Goal: Task Accomplishment & Management: Manage account settings

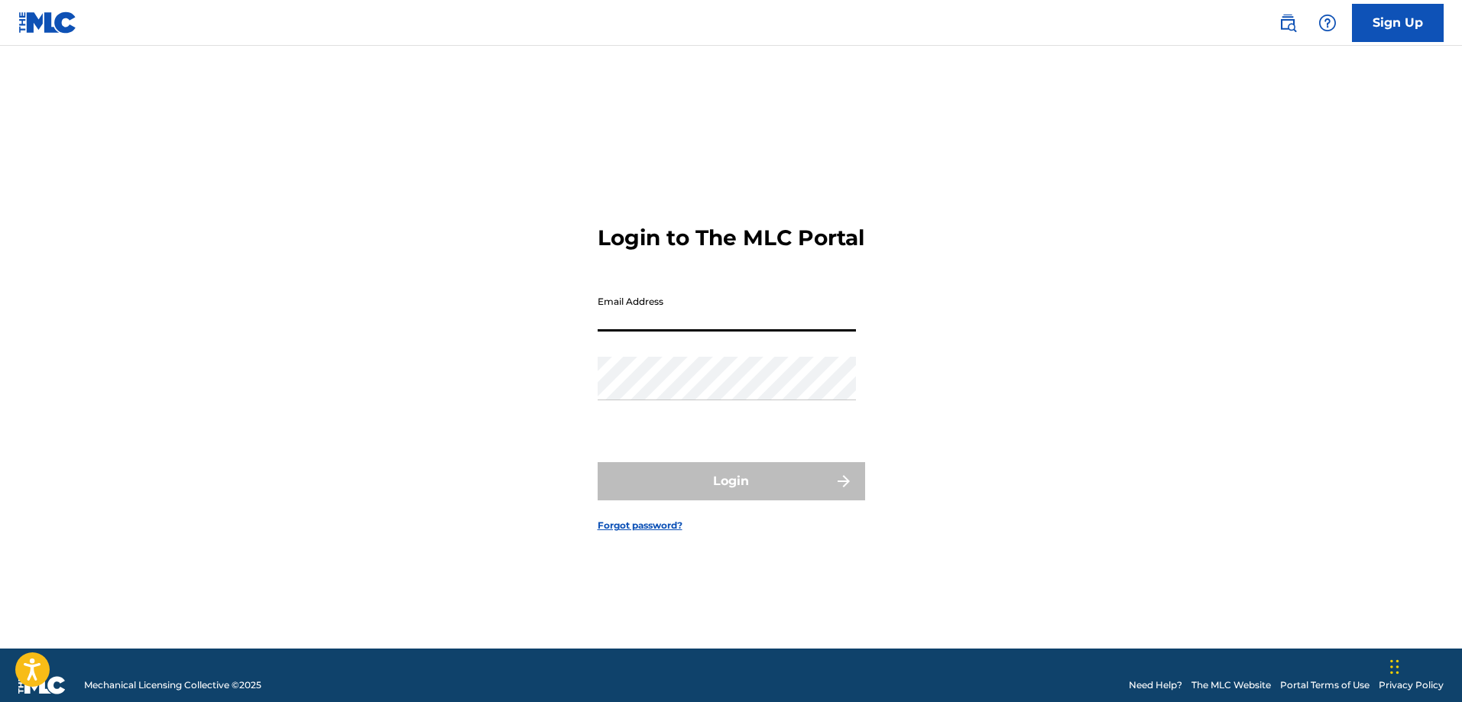
click at [652, 323] on input "Email Address" at bounding box center [727, 310] width 258 height 44
type input "[EMAIL_ADDRESS][DOMAIN_NAME]"
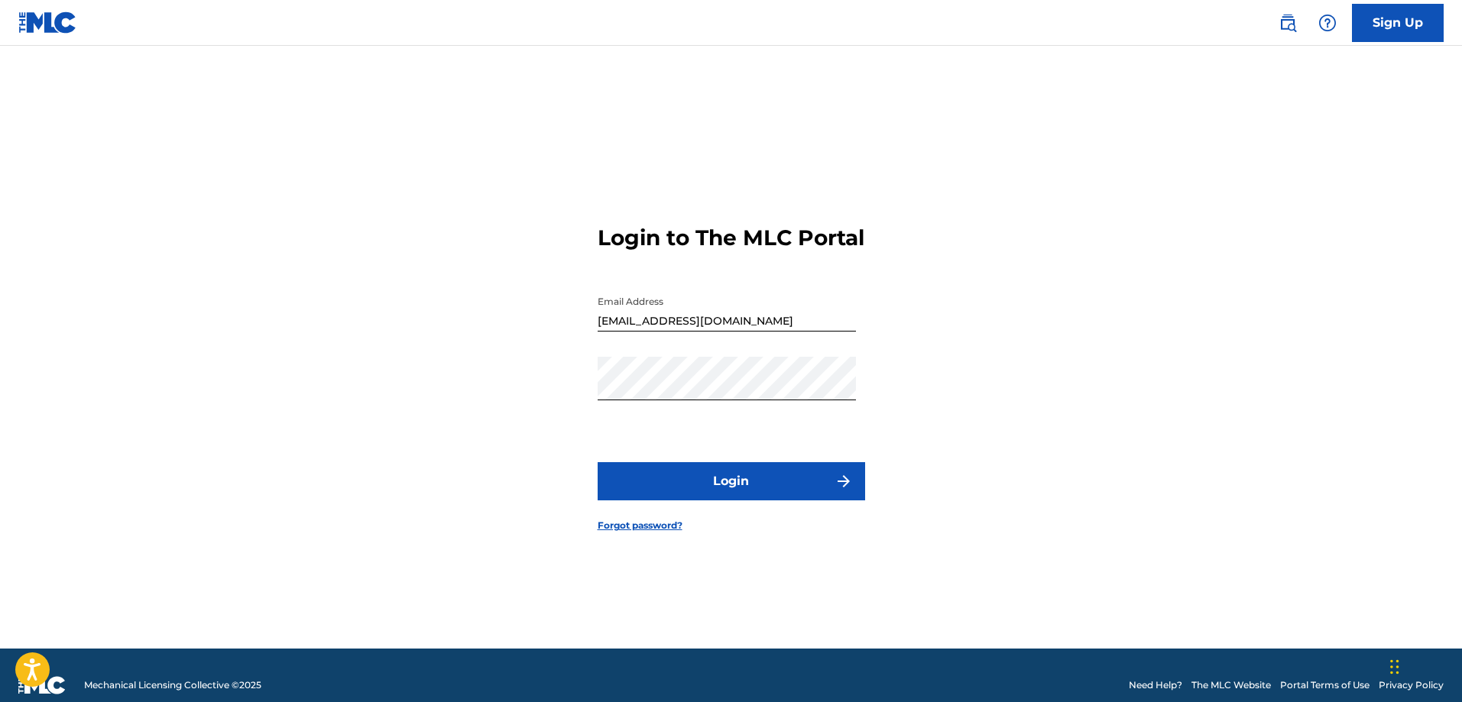
click at [746, 478] on button "Login" at bounding box center [732, 481] width 268 height 38
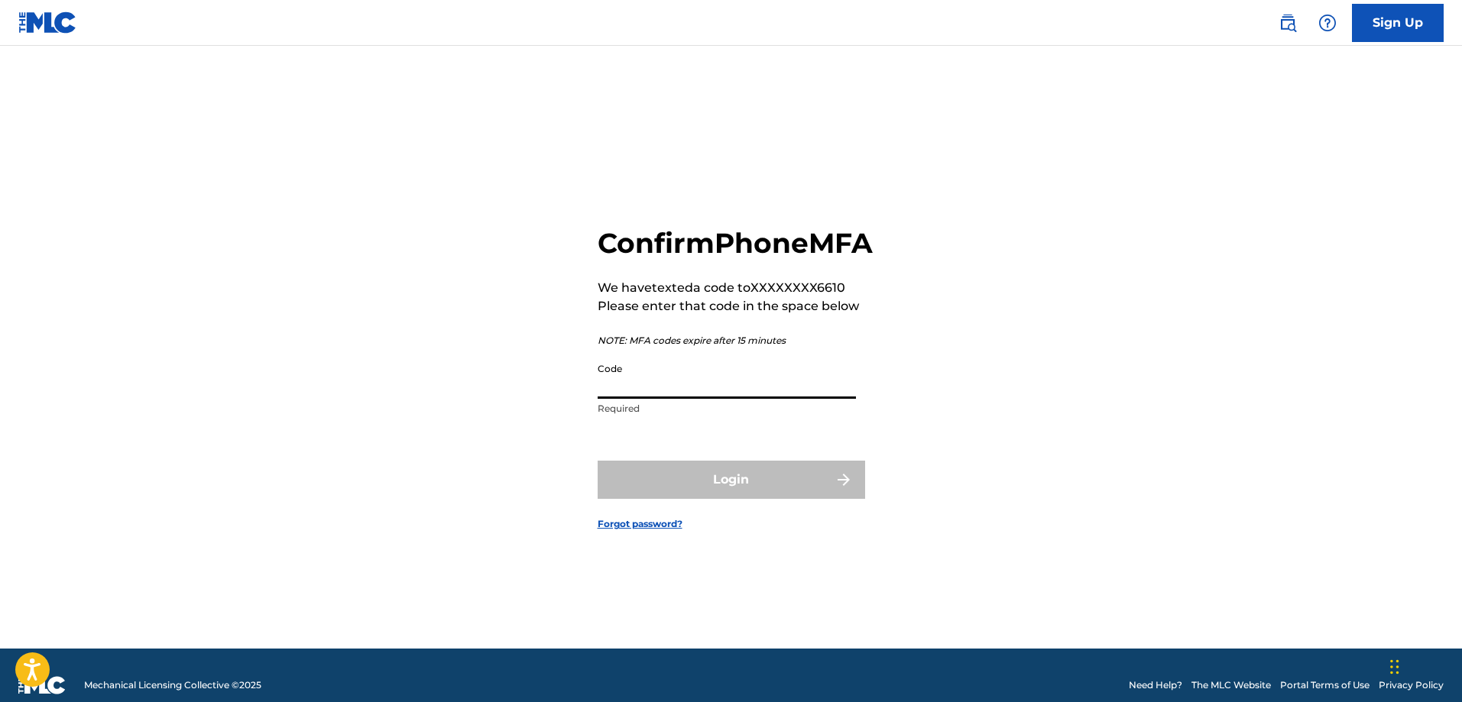
click at [661, 389] on input "Code" at bounding box center [727, 377] width 258 height 44
type input "778007"
click at [598, 461] on button "Login" at bounding box center [732, 480] width 268 height 38
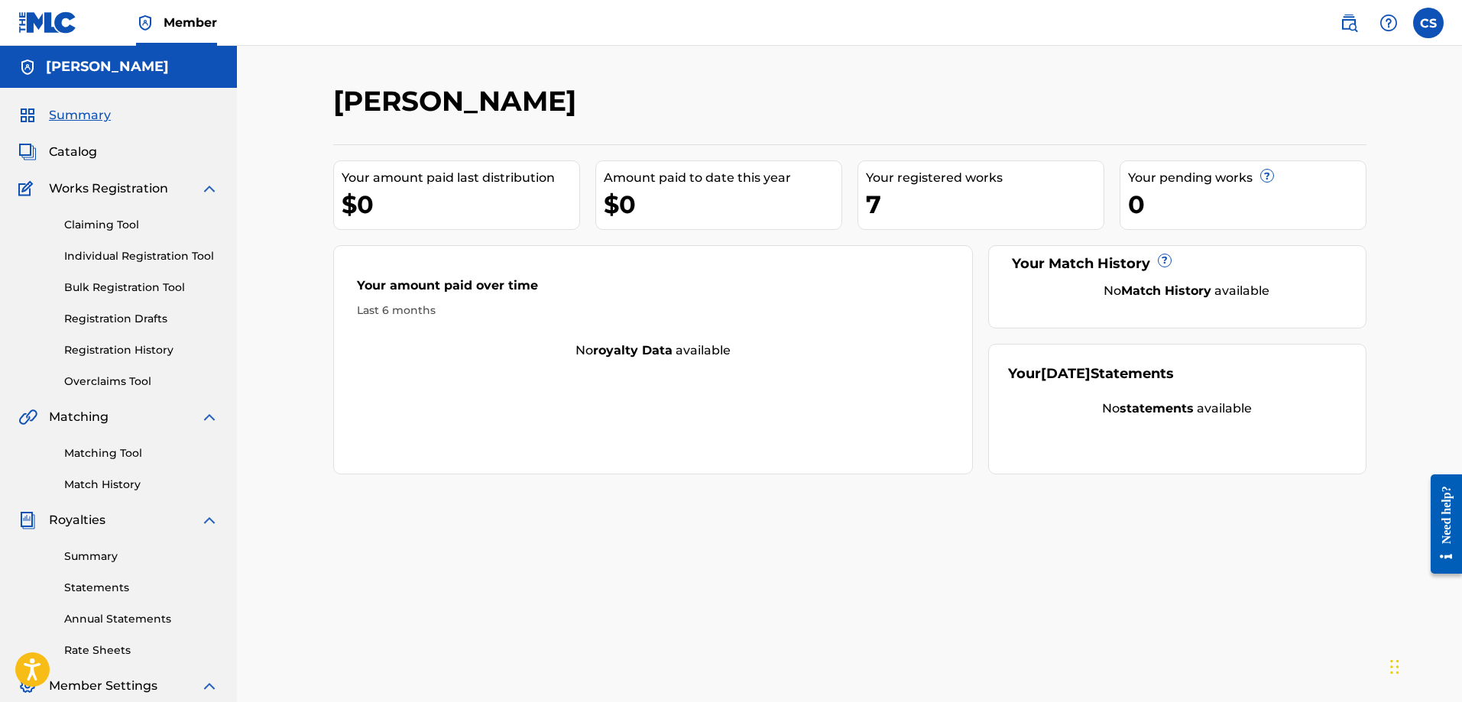
click at [112, 456] on link "Matching Tool" at bounding box center [141, 454] width 154 height 16
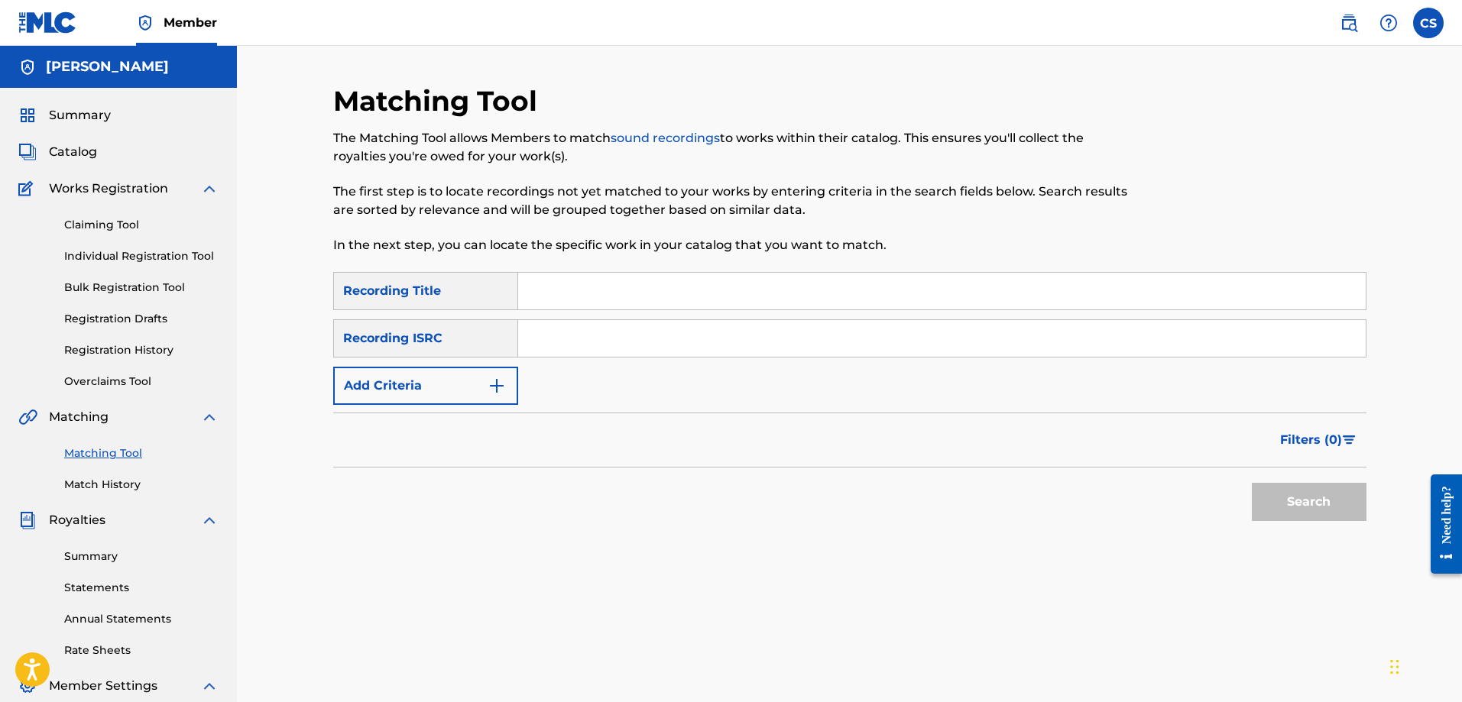
click at [565, 288] on input "Search Form" at bounding box center [942, 291] width 848 height 37
type input "vibe"
click at [411, 381] on button "Add Criteria" at bounding box center [425, 386] width 185 height 38
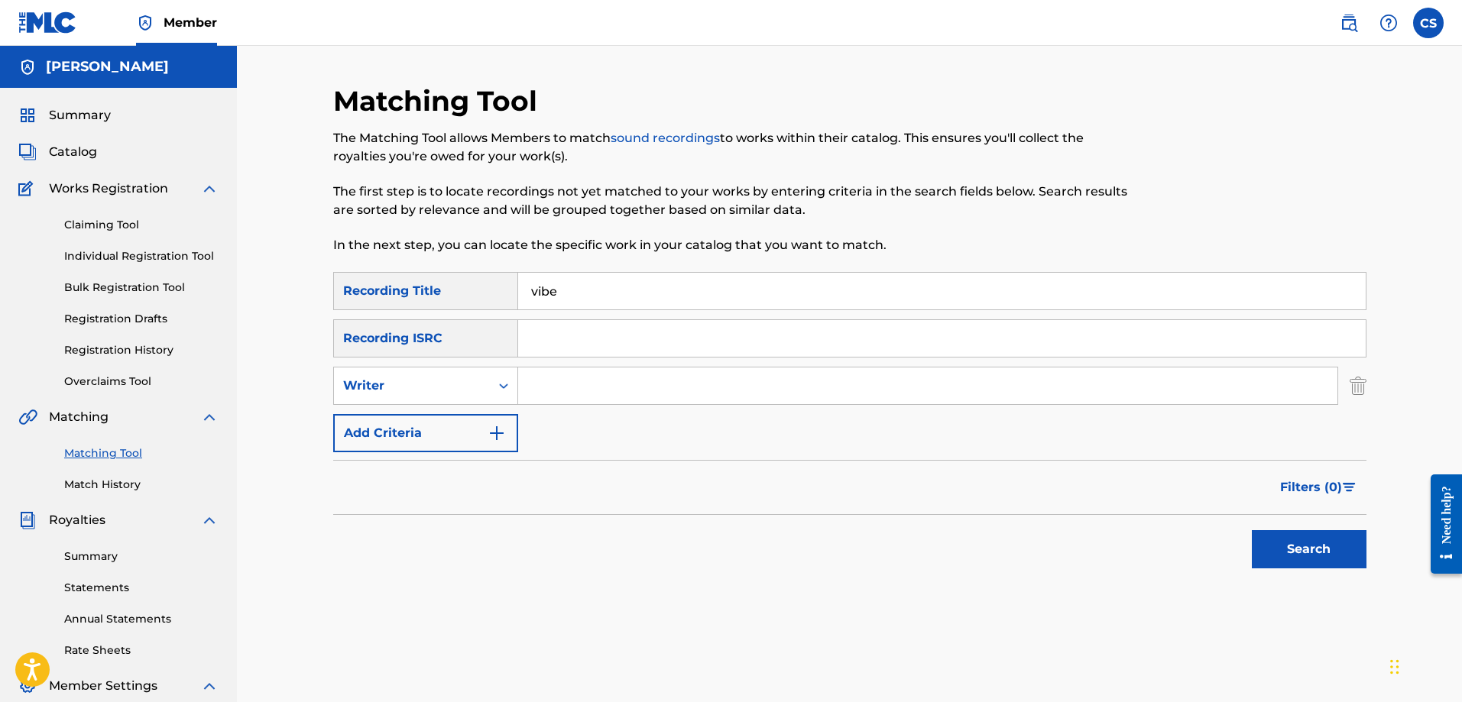
click at [621, 391] on input "Search Form" at bounding box center [927, 386] width 819 height 37
type input "carl a sylvain"
click at [1315, 542] on button "Search" at bounding box center [1309, 549] width 115 height 38
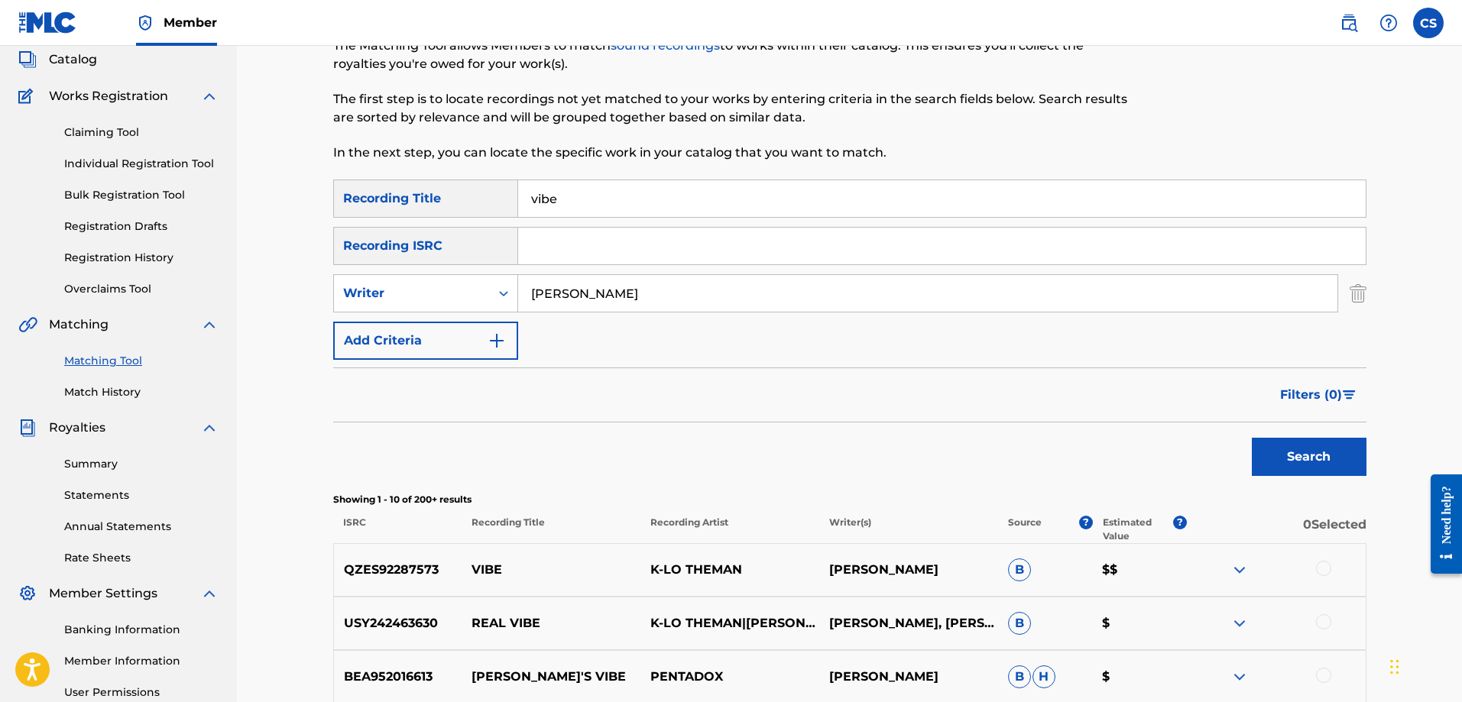
scroll to position [229, 0]
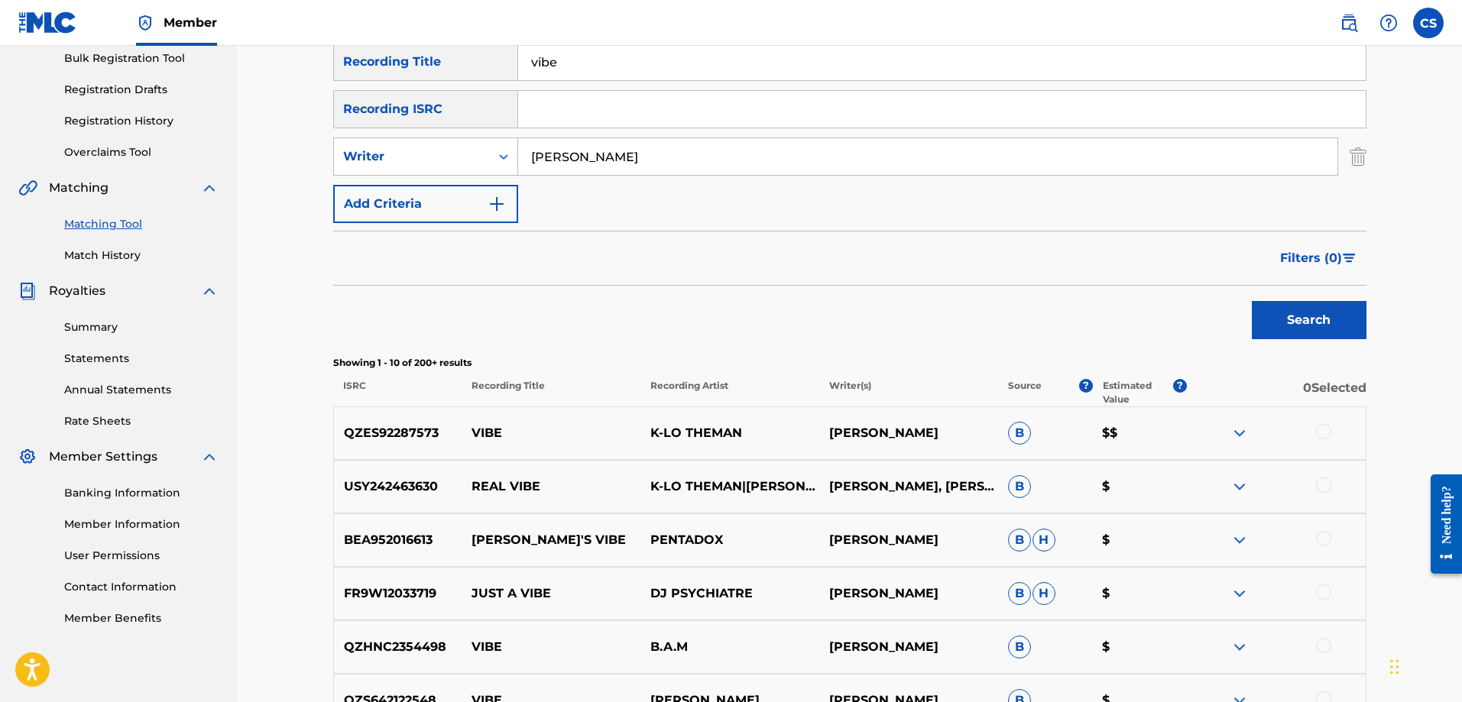
click at [1241, 435] on img at bounding box center [1240, 433] width 18 height 18
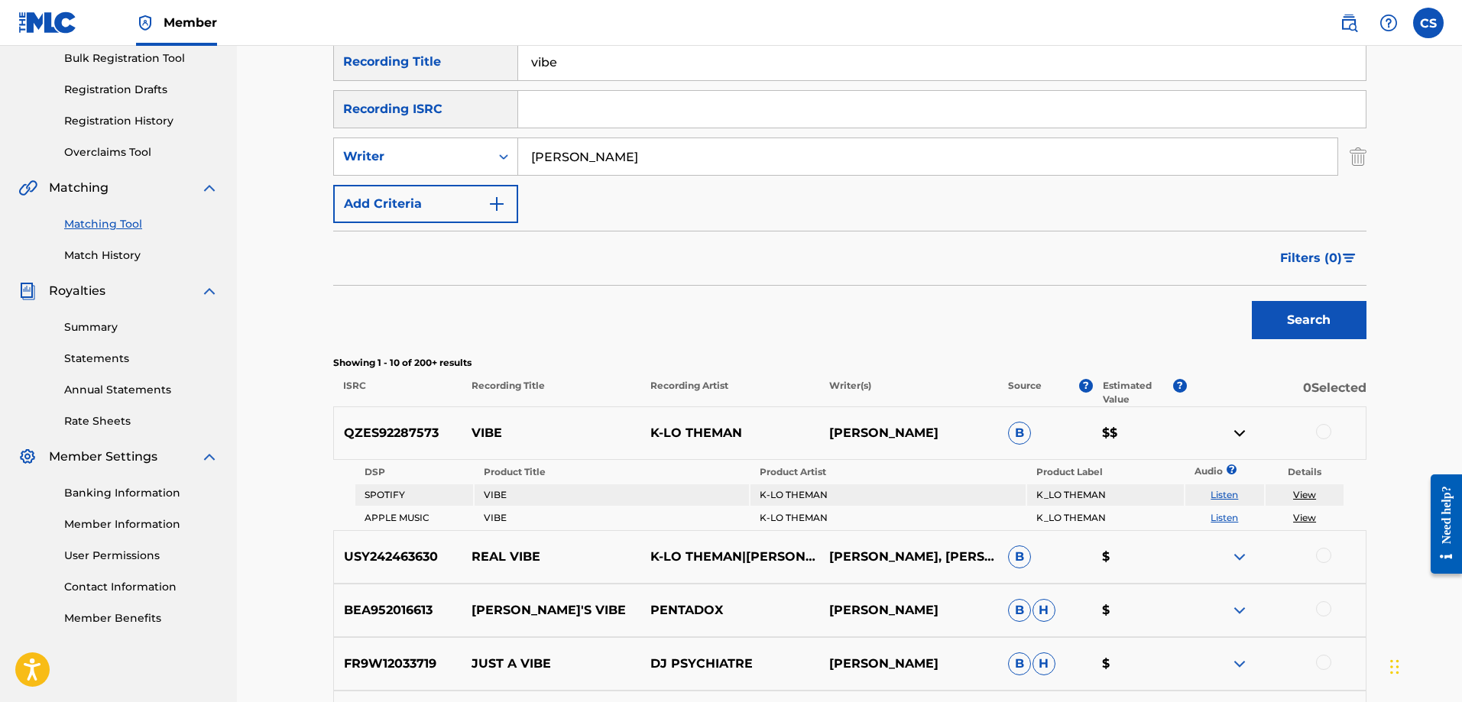
click at [1304, 521] on link "View" at bounding box center [1304, 517] width 23 height 11
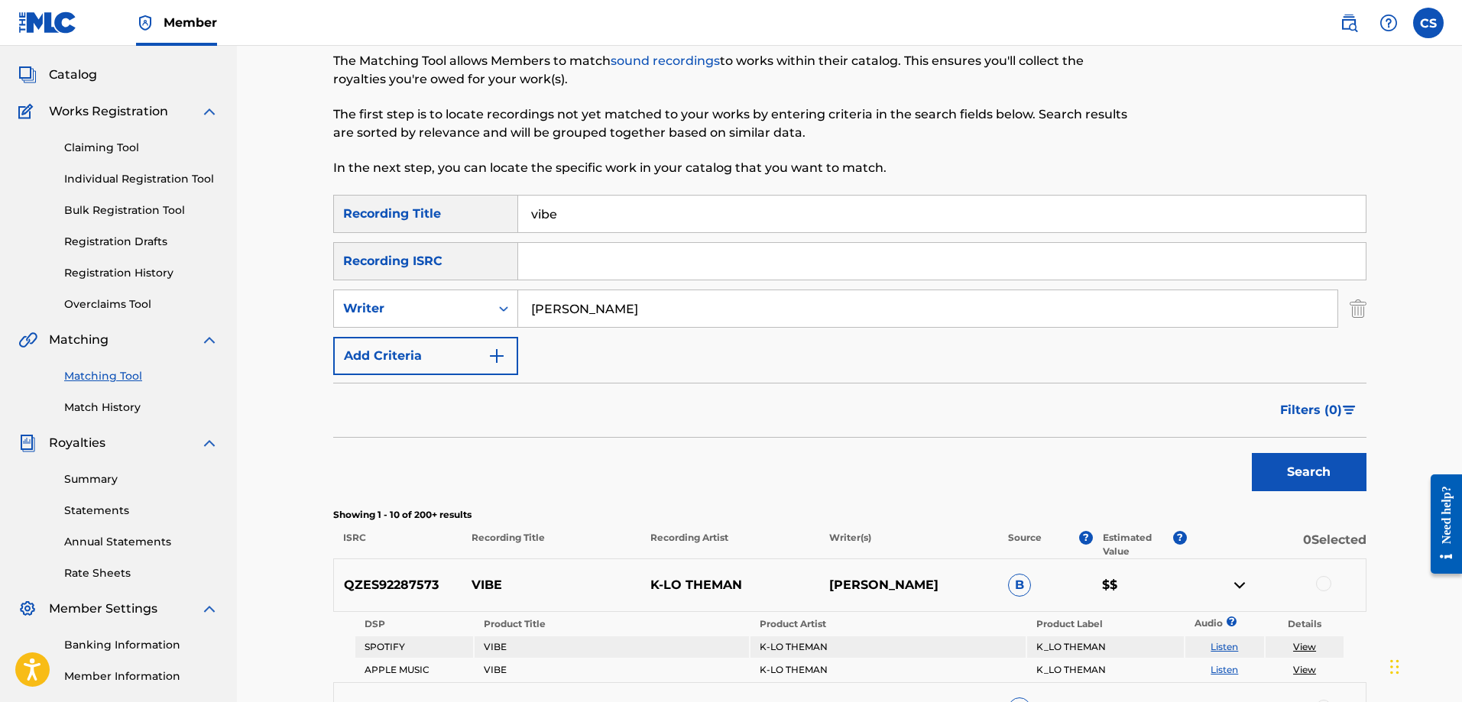
scroll to position [76, 0]
click at [80, 79] on span "Catalog" at bounding box center [73, 75] width 48 height 18
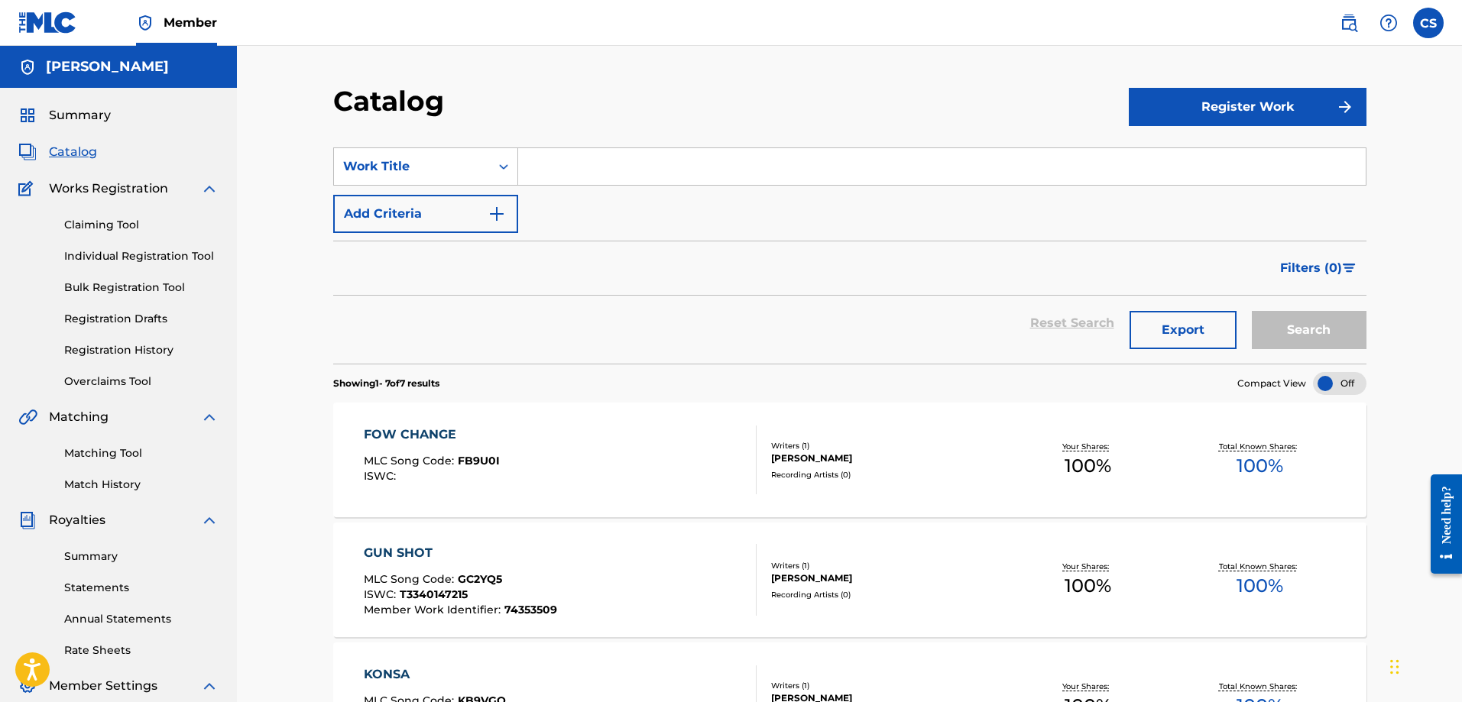
click at [95, 118] on span "Summary" at bounding box center [80, 115] width 62 height 18
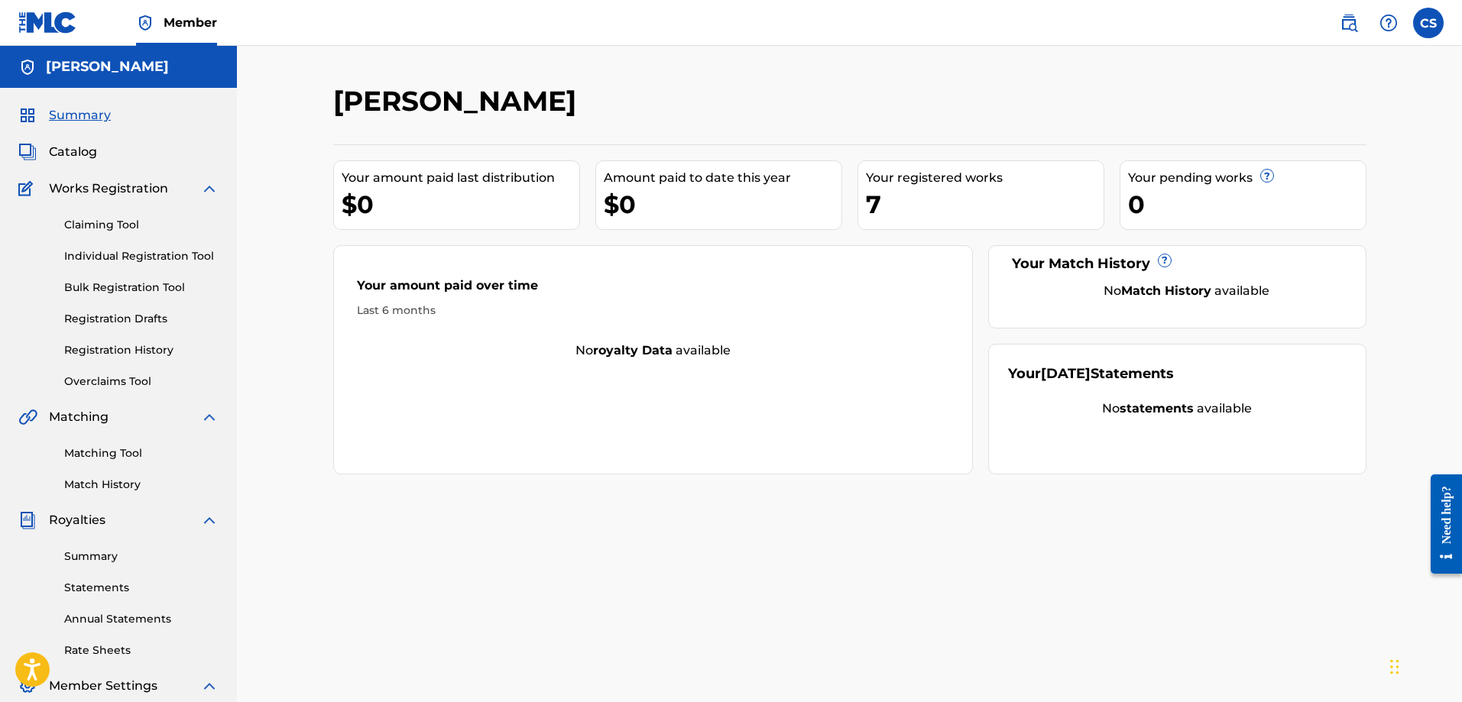
click at [101, 559] on link "Summary" at bounding box center [141, 557] width 154 height 16
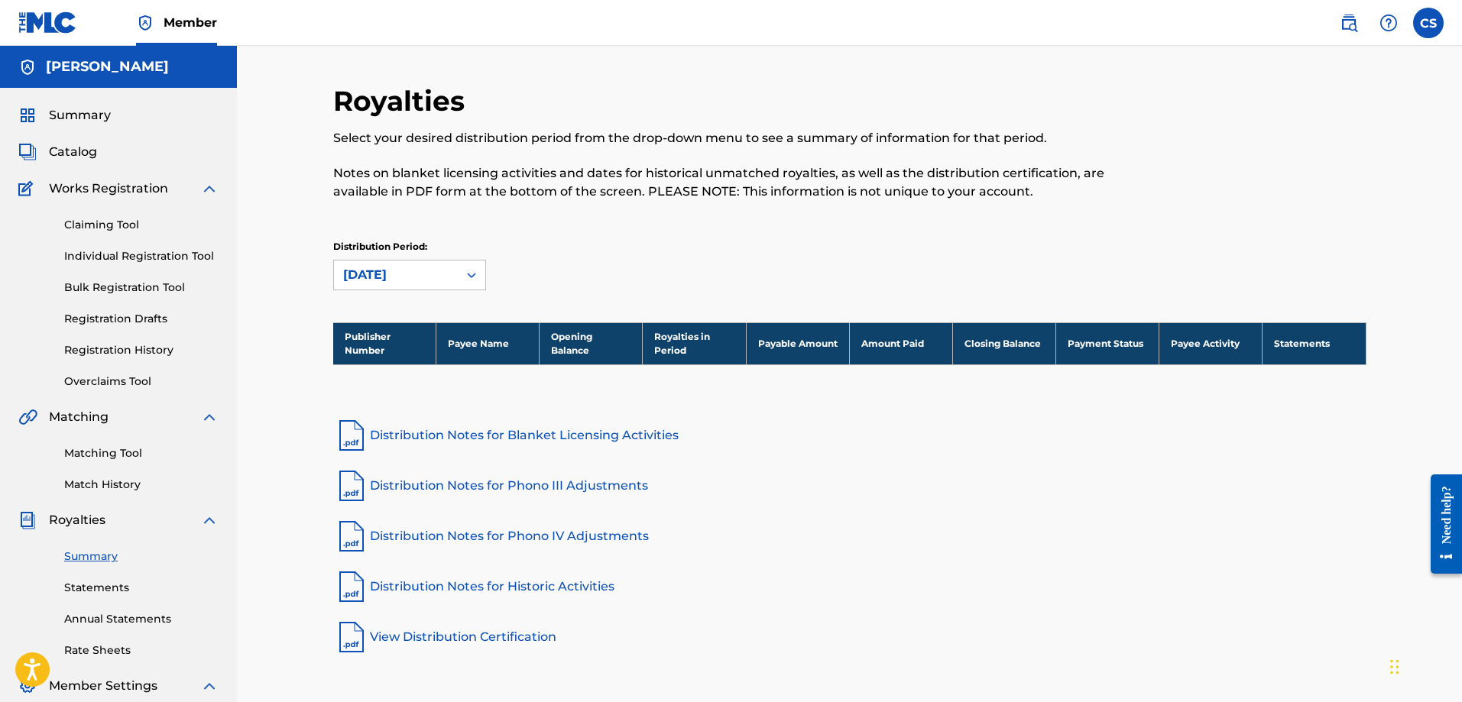
click at [67, 149] on span "Catalog" at bounding box center [73, 152] width 48 height 18
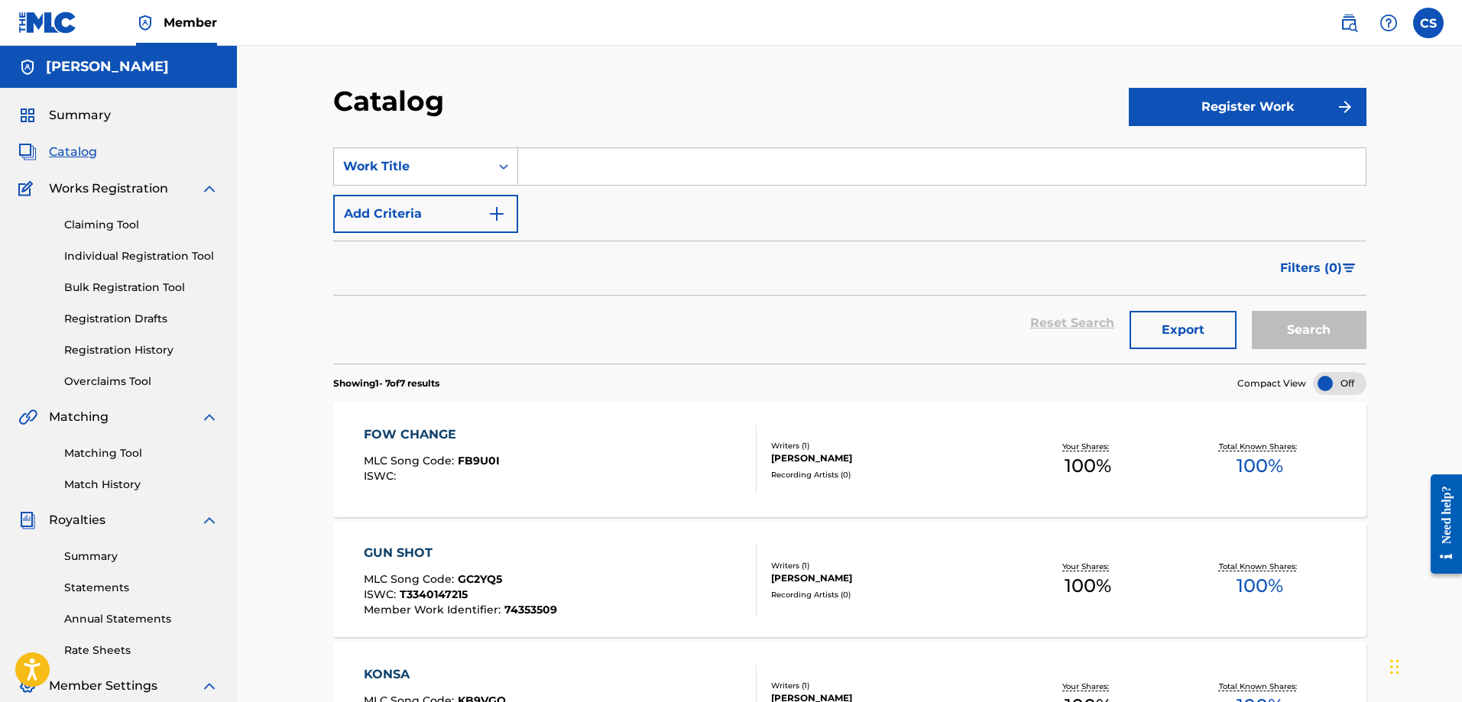
click at [1289, 106] on button "Register Work" at bounding box center [1248, 107] width 238 height 38
click at [1173, 161] on link "Individual" at bounding box center [1248, 156] width 238 height 37
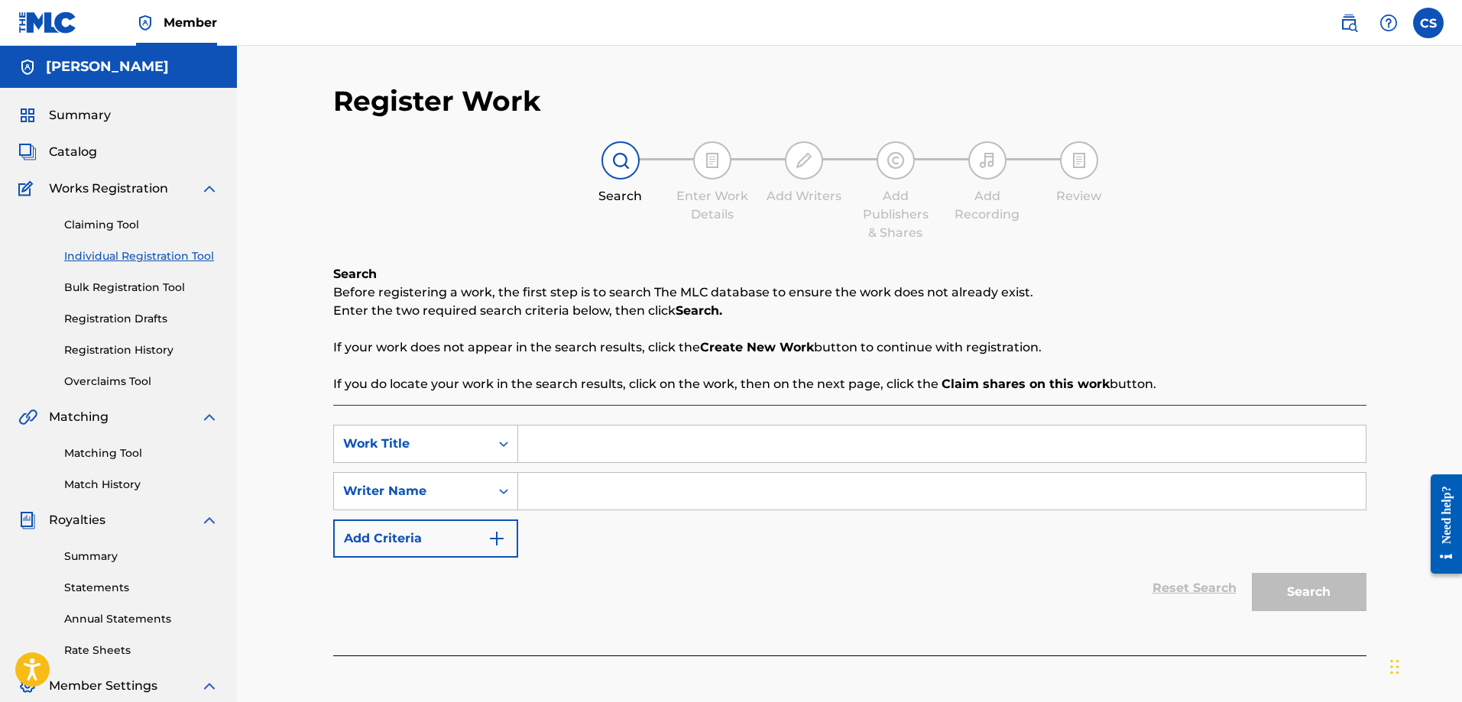
click at [84, 114] on span "Summary" at bounding box center [80, 115] width 62 height 18
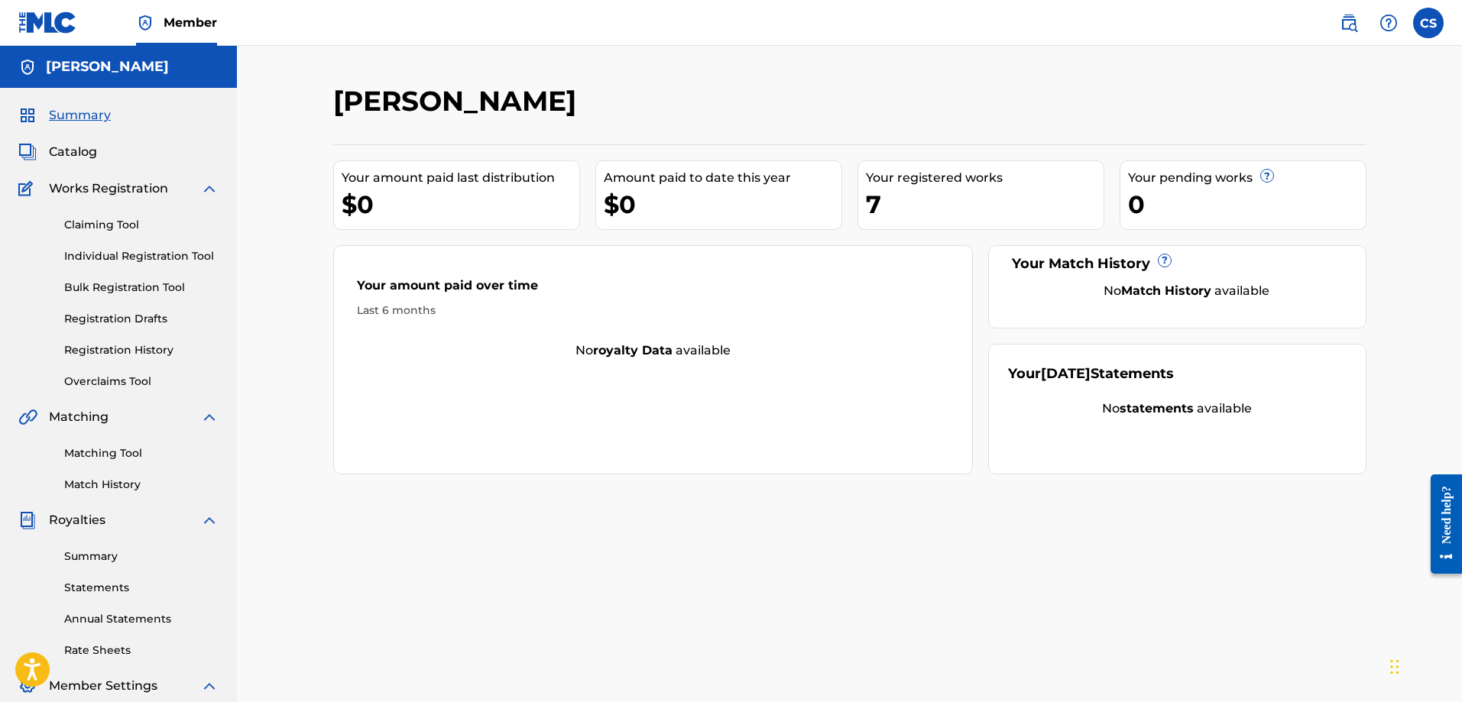
click at [79, 152] on span "Catalog" at bounding box center [73, 152] width 48 height 18
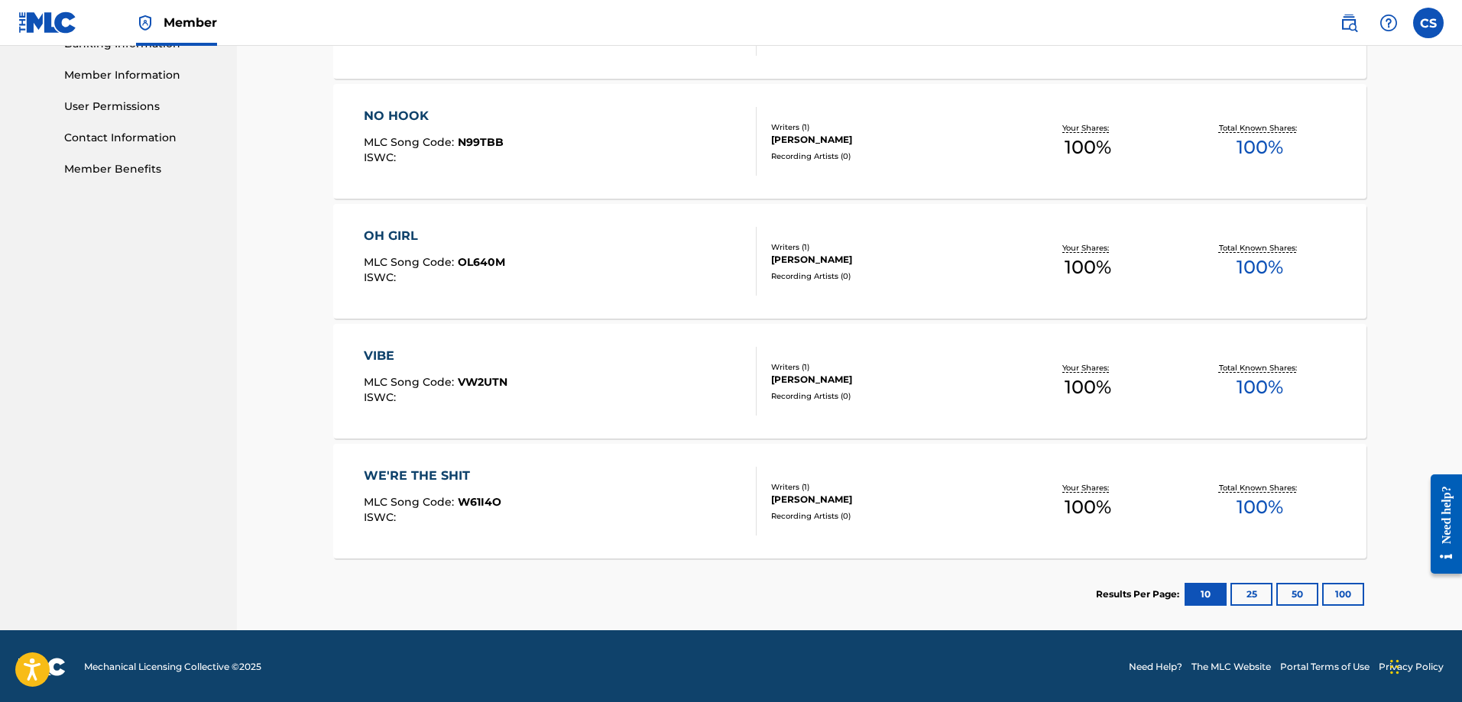
scroll to position [680, 0]
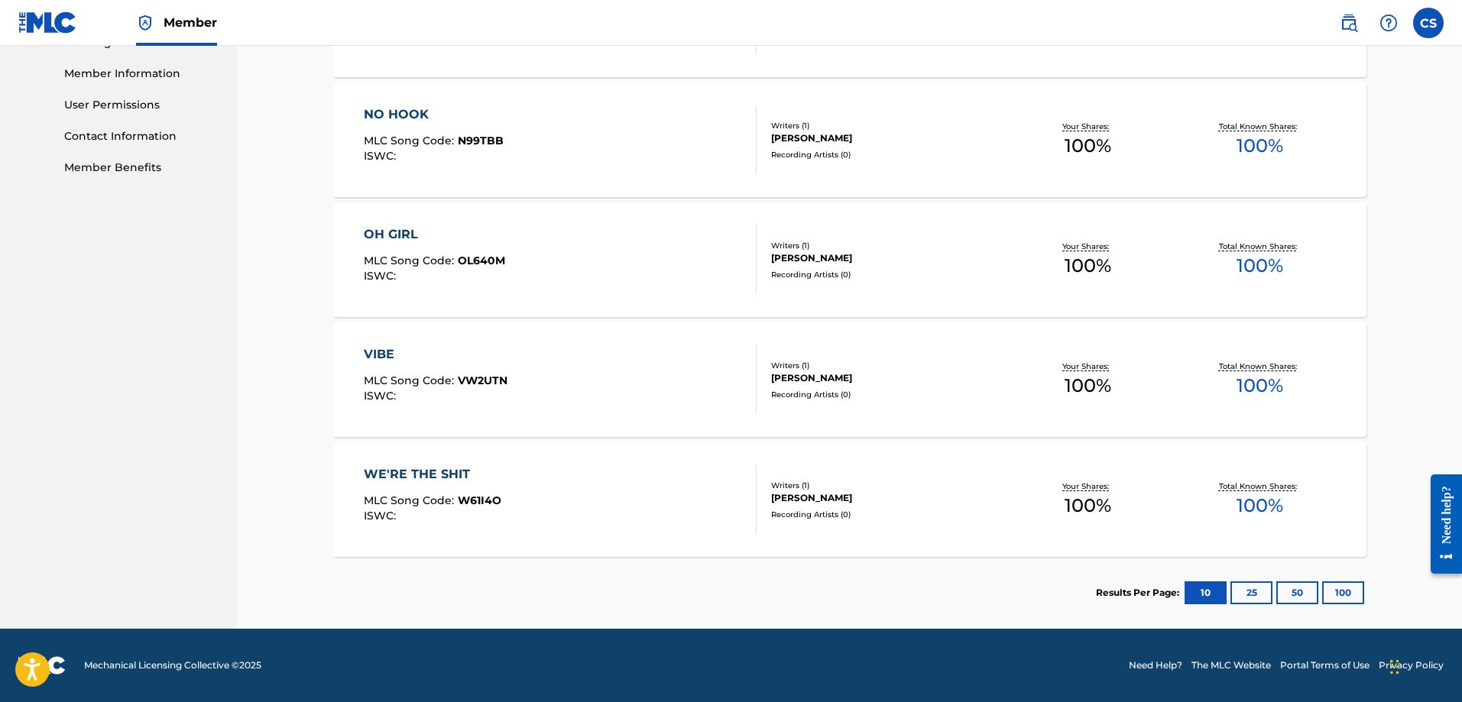
click at [447, 375] on span "MLC Song Code :" at bounding box center [411, 381] width 94 height 14
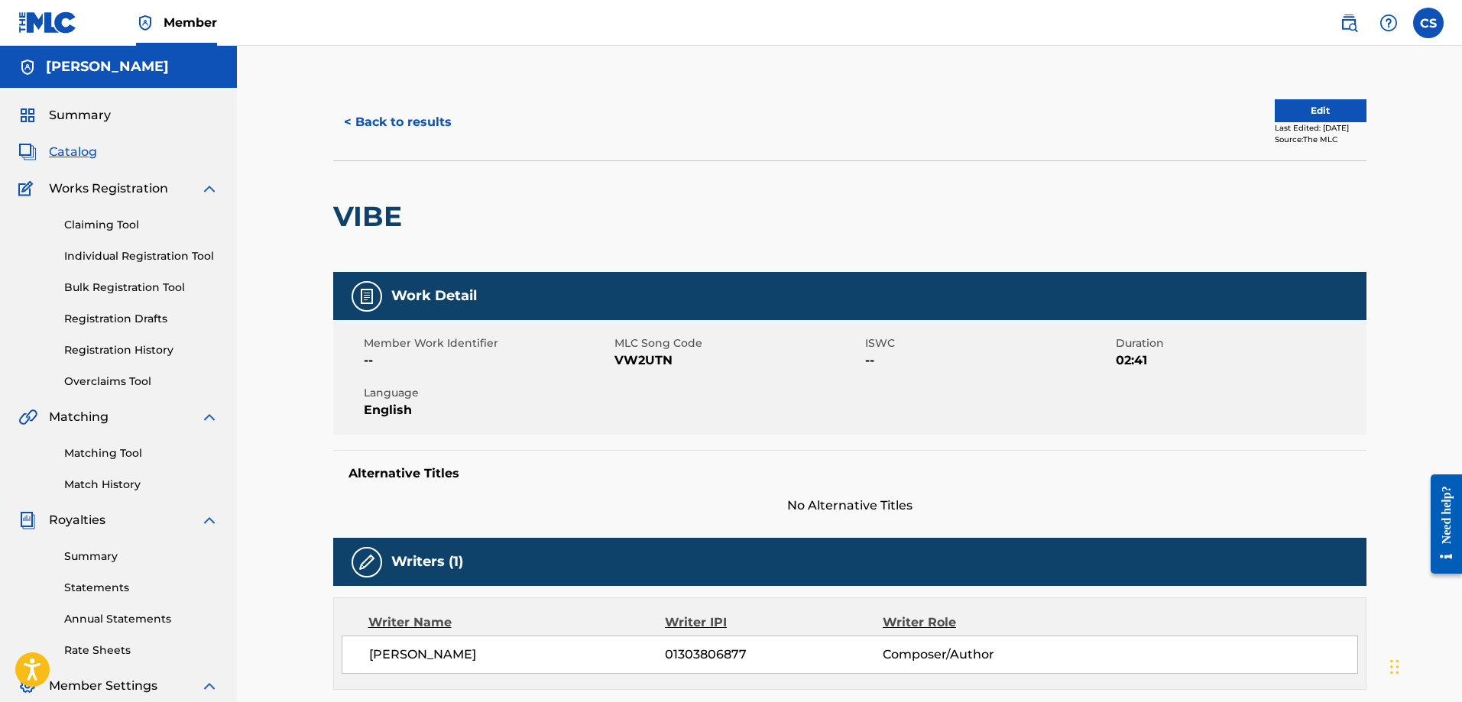
click at [404, 121] on button "< Back to results" at bounding box center [397, 122] width 129 height 38
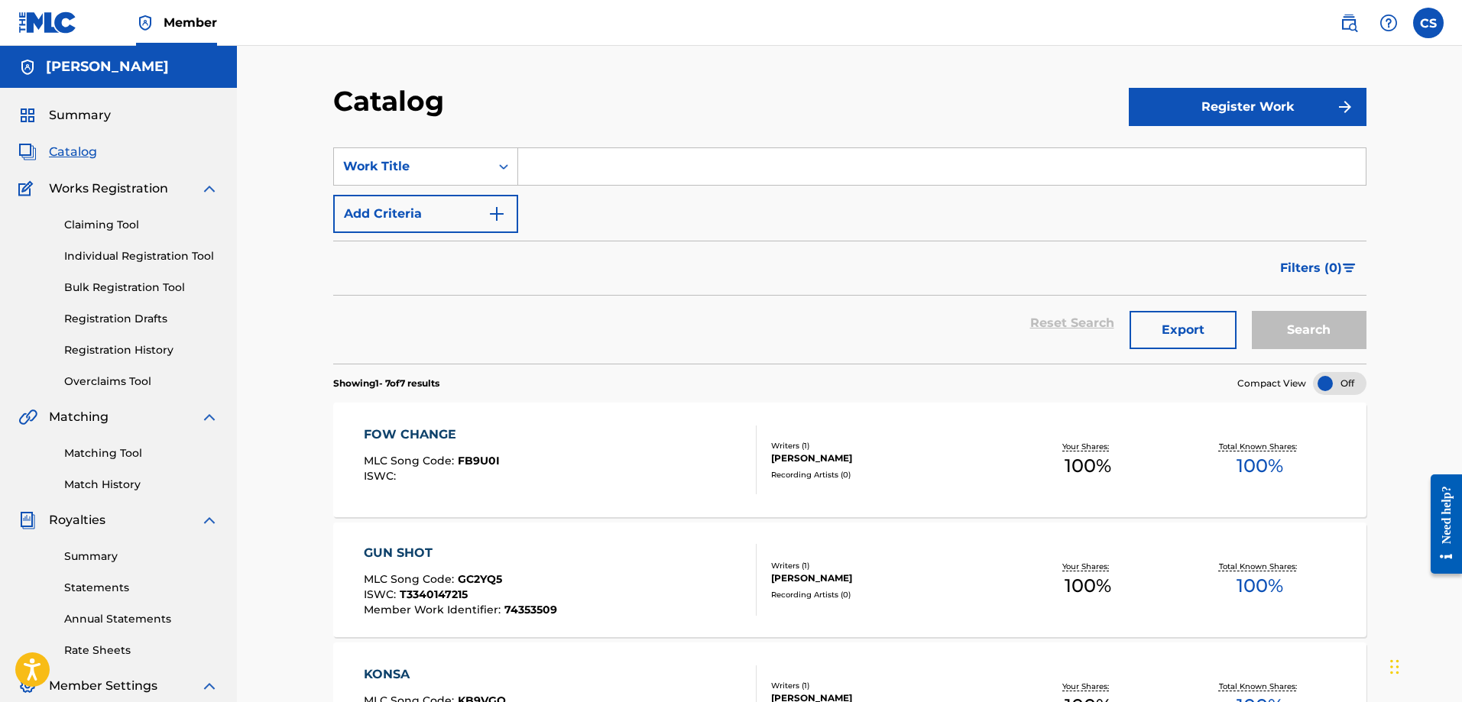
click at [76, 119] on span "Summary" at bounding box center [80, 115] width 62 height 18
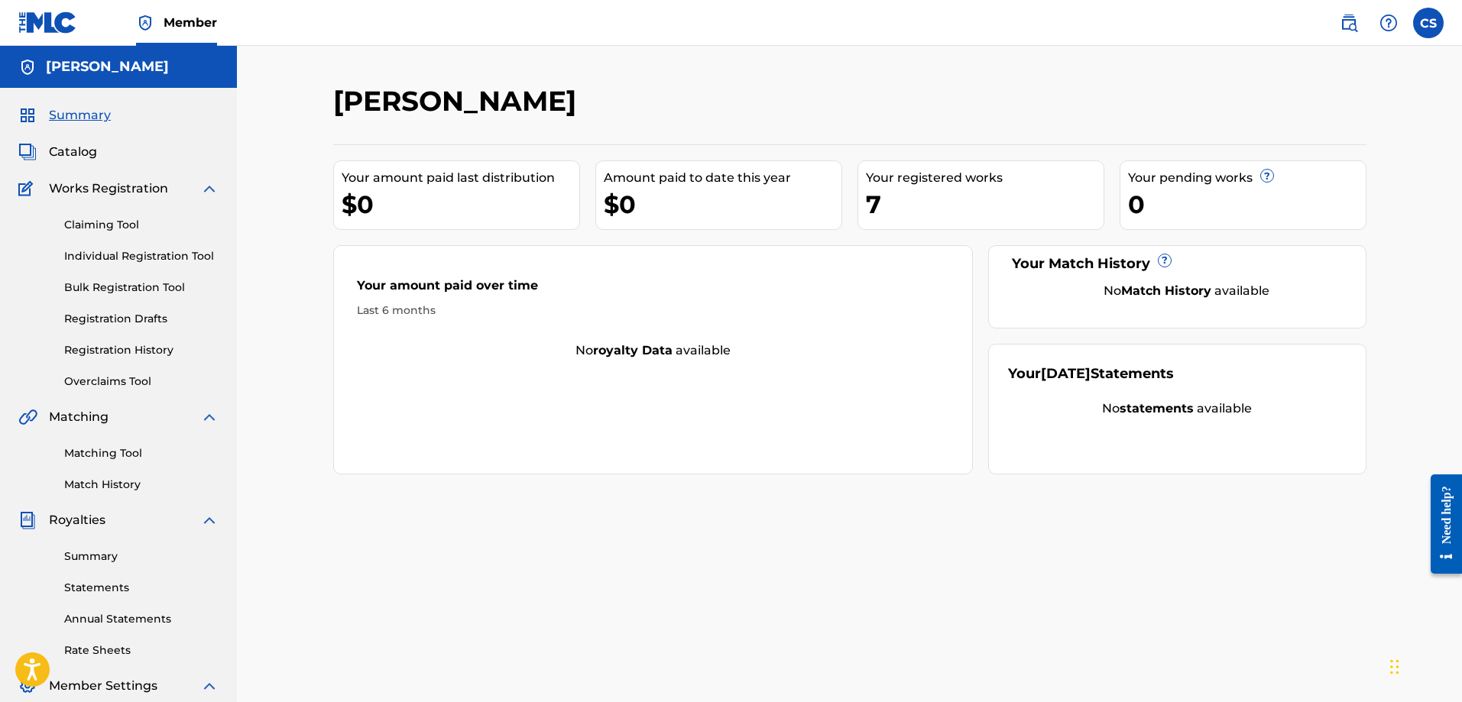
click at [77, 155] on span "Catalog" at bounding box center [73, 152] width 48 height 18
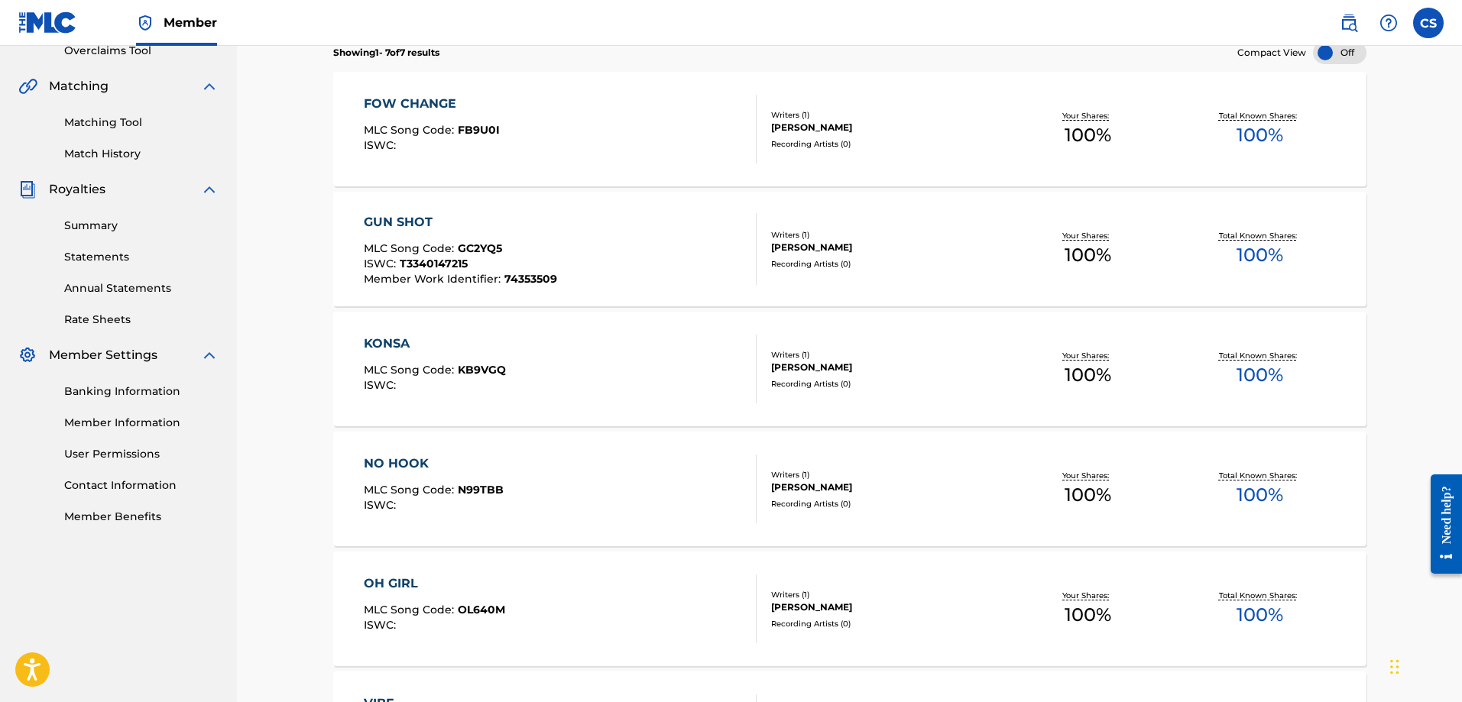
scroll to position [306, 0]
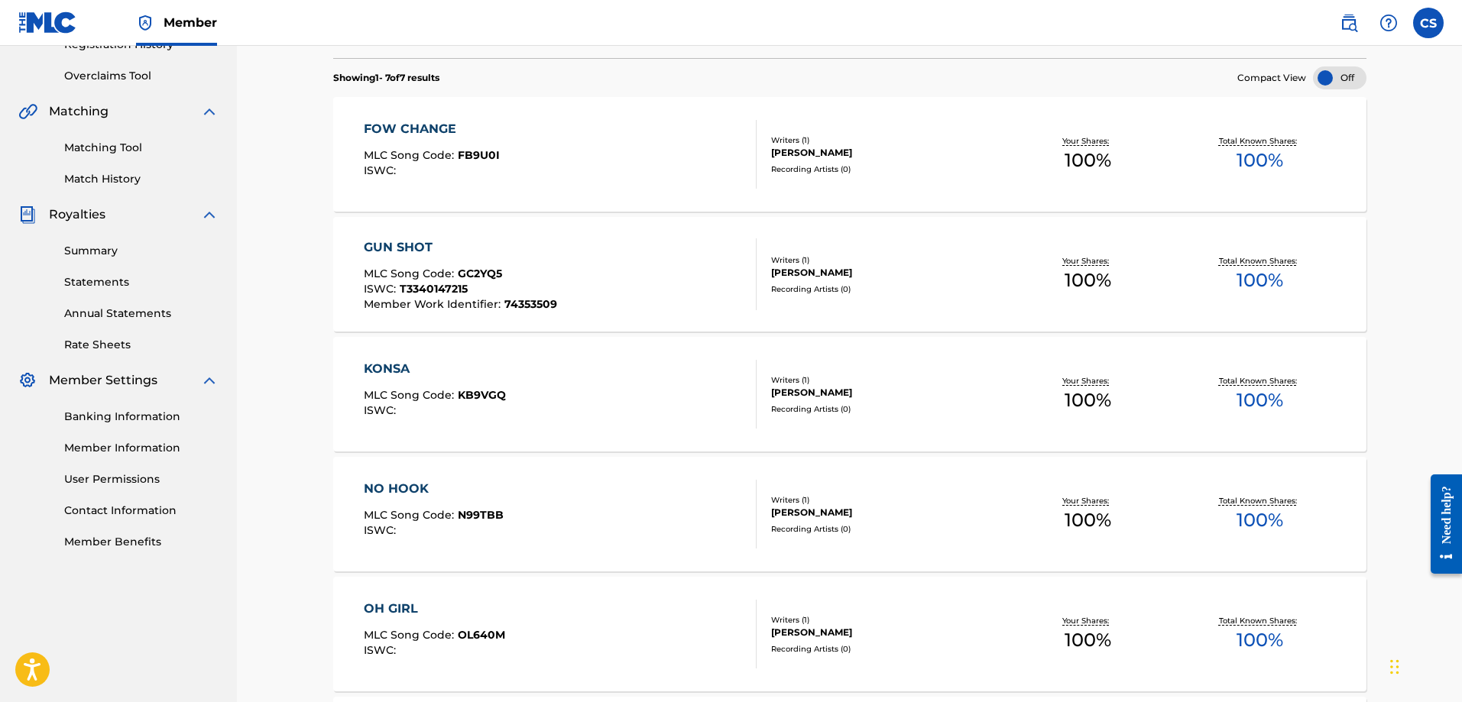
click at [453, 284] on span "T3340147215" at bounding box center [434, 289] width 68 height 14
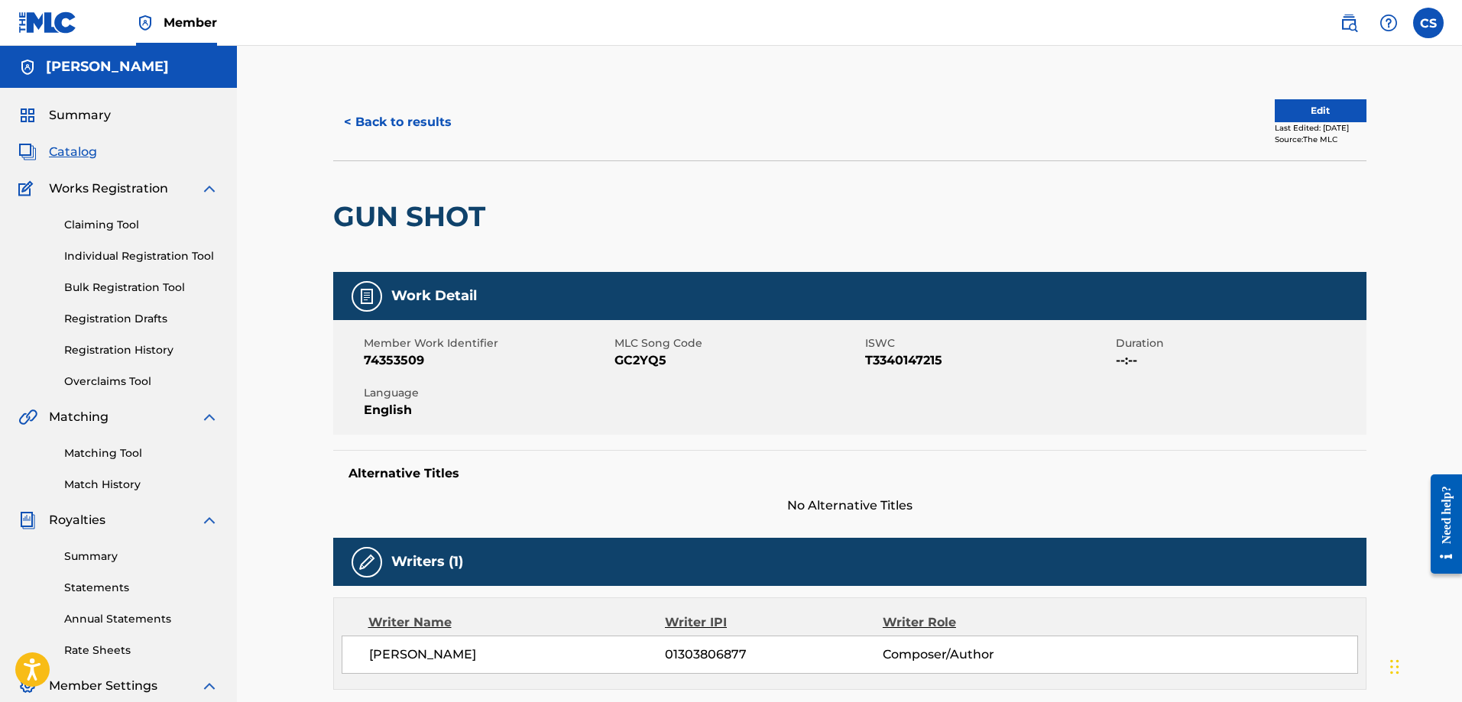
click at [60, 121] on span "Summary" at bounding box center [80, 115] width 62 height 18
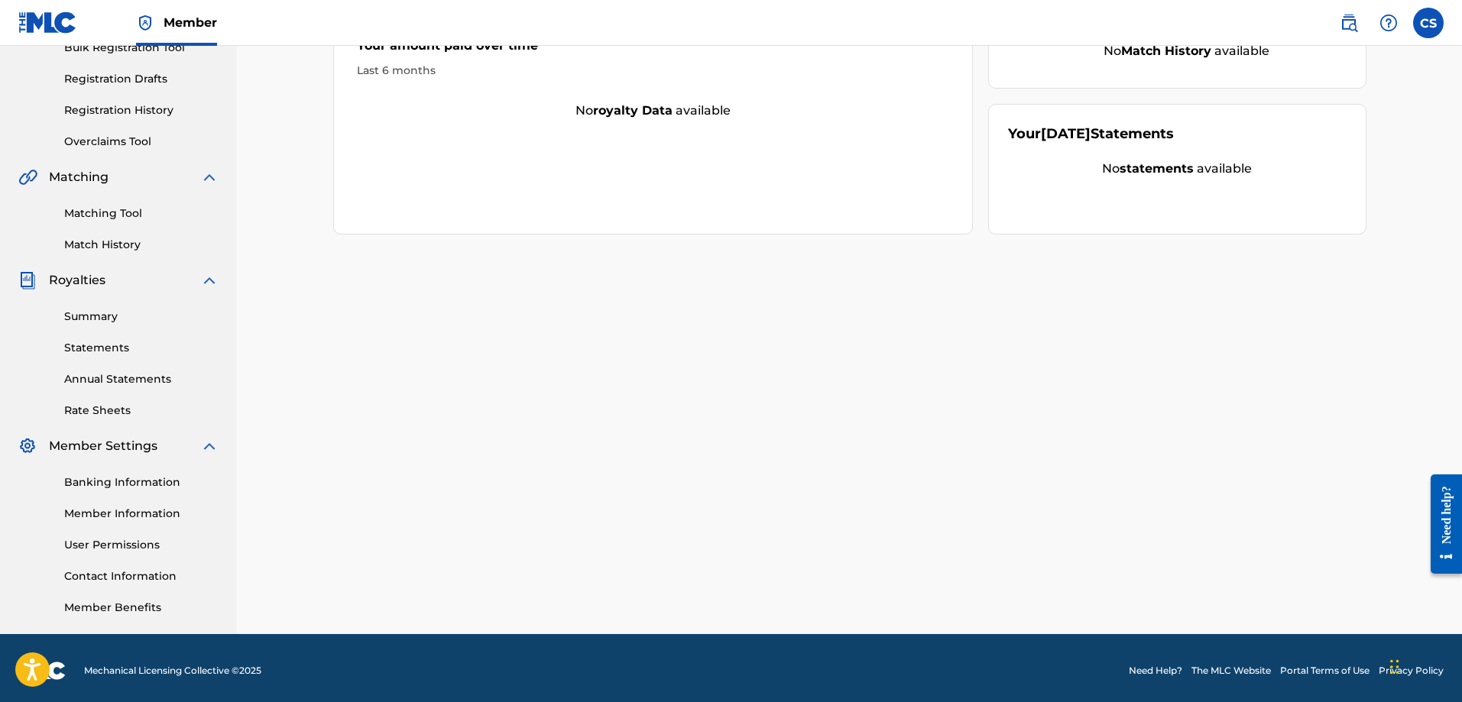
scroll to position [245, 0]
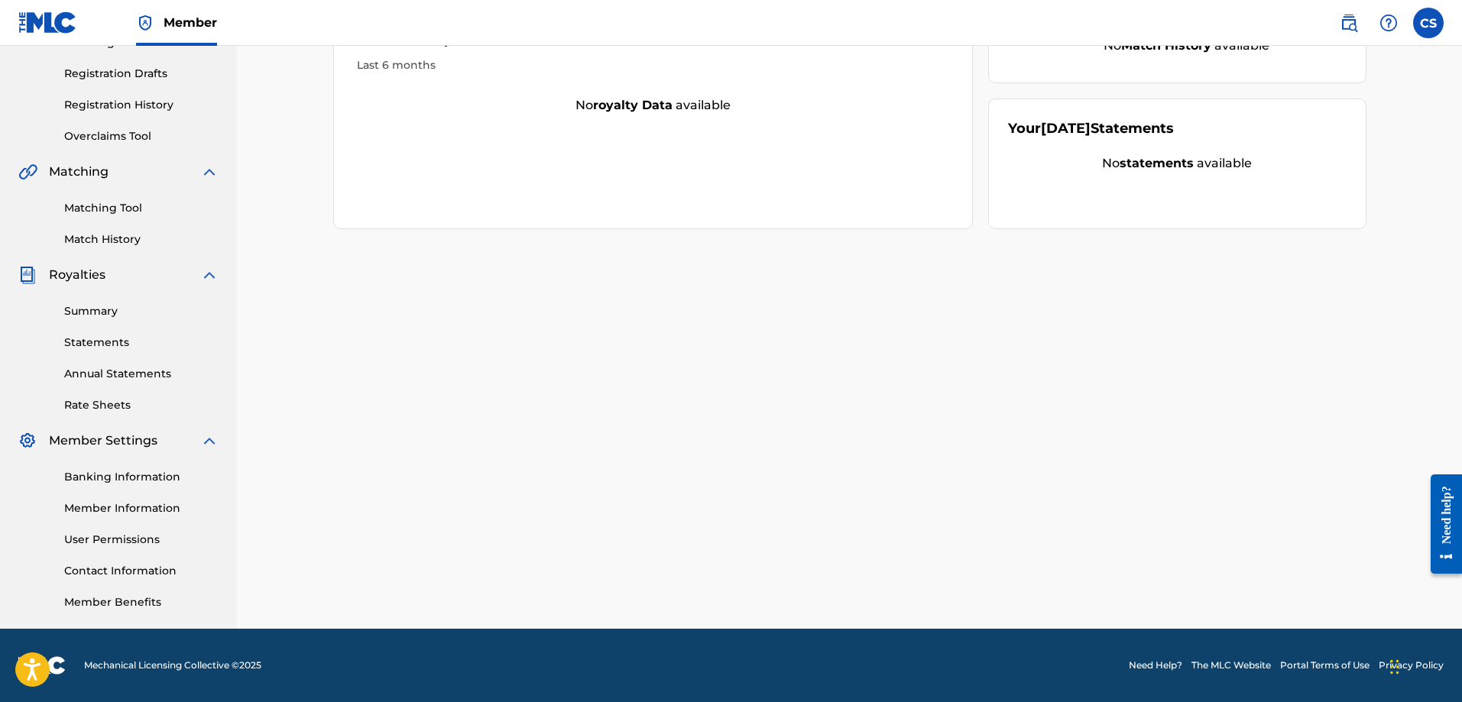
click at [109, 604] on link "Member Benefits" at bounding box center [141, 603] width 154 height 16
